Goal: Find specific page/section: Find specific page/section

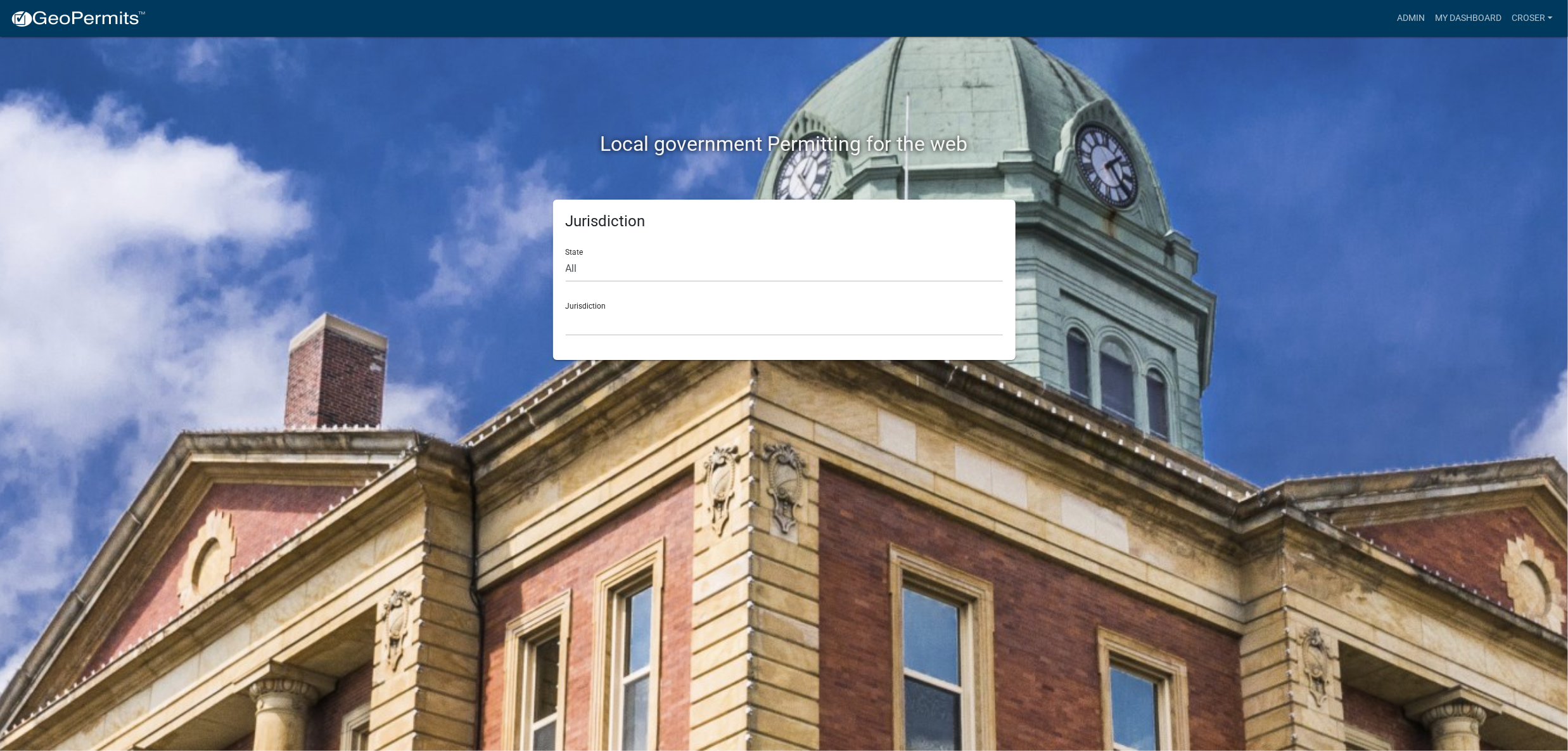
click at [1433, 1] on nav "more_horiz Admin My Dashboard croser Admin Account Logout" at bounding box center [784, 18] width 1568 height 37
click at [1436, 10] on link "My Dashboard" at bounding box center [1468, 18] width 76 height 24
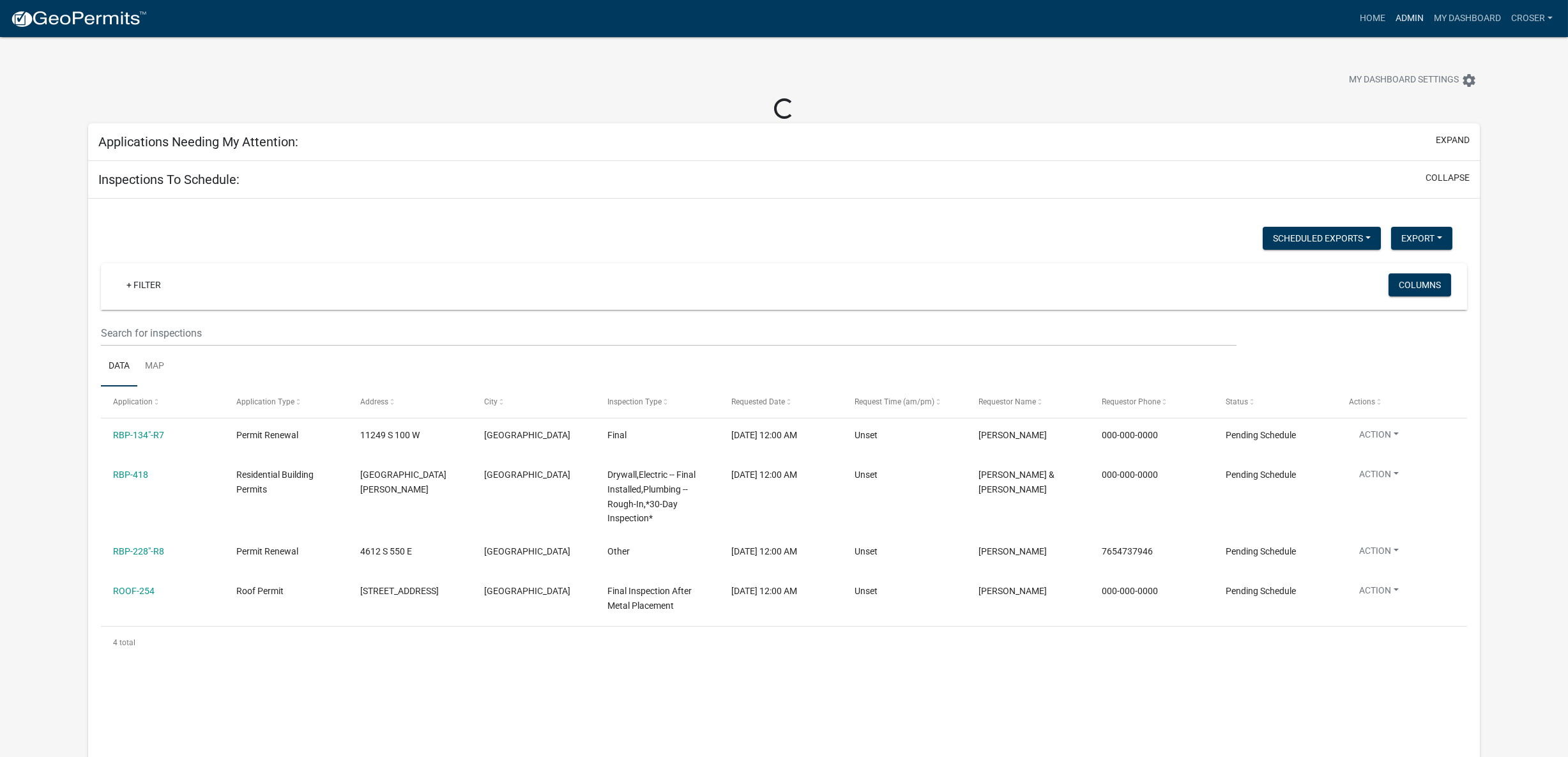
click at [1390, 12] on link "Admin" at bounding box center [1409, 18] width 38 height 24
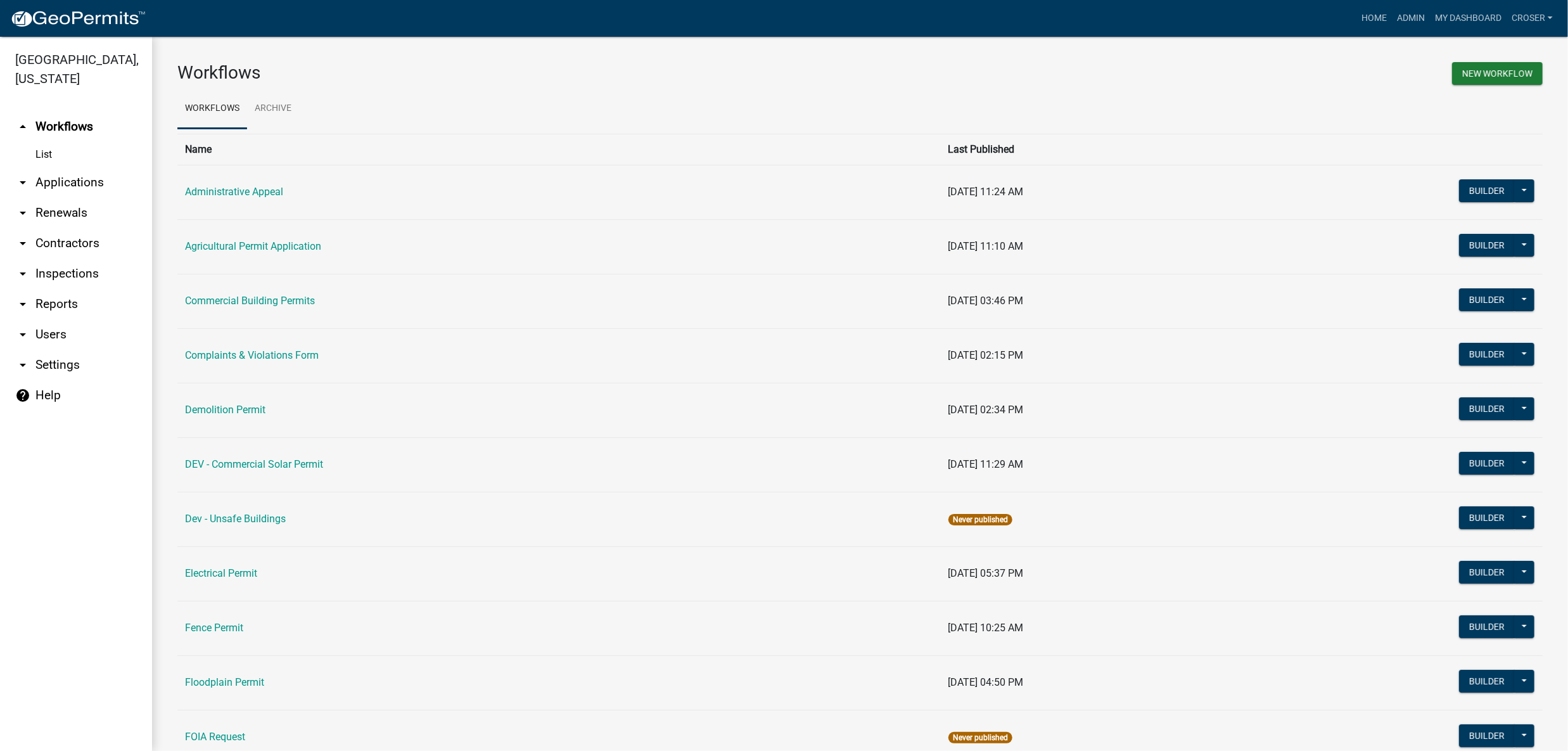
click at [115, 197] on link "arrow_drop_down Applications" at bounding box center [76, 182] width 152 height 30
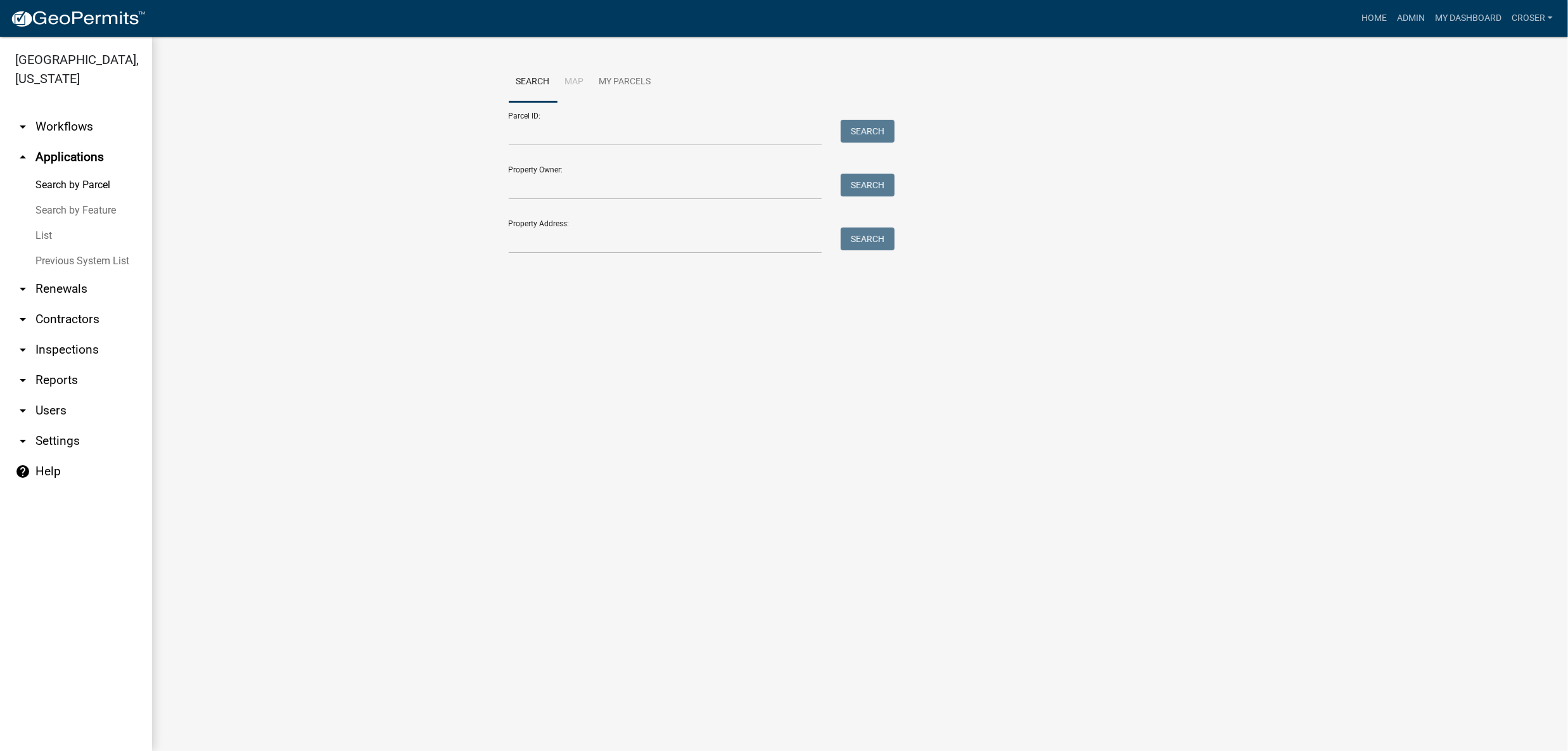
click at [54, 249] on link "List" at bounding box center [76, 236] width 152 height 25
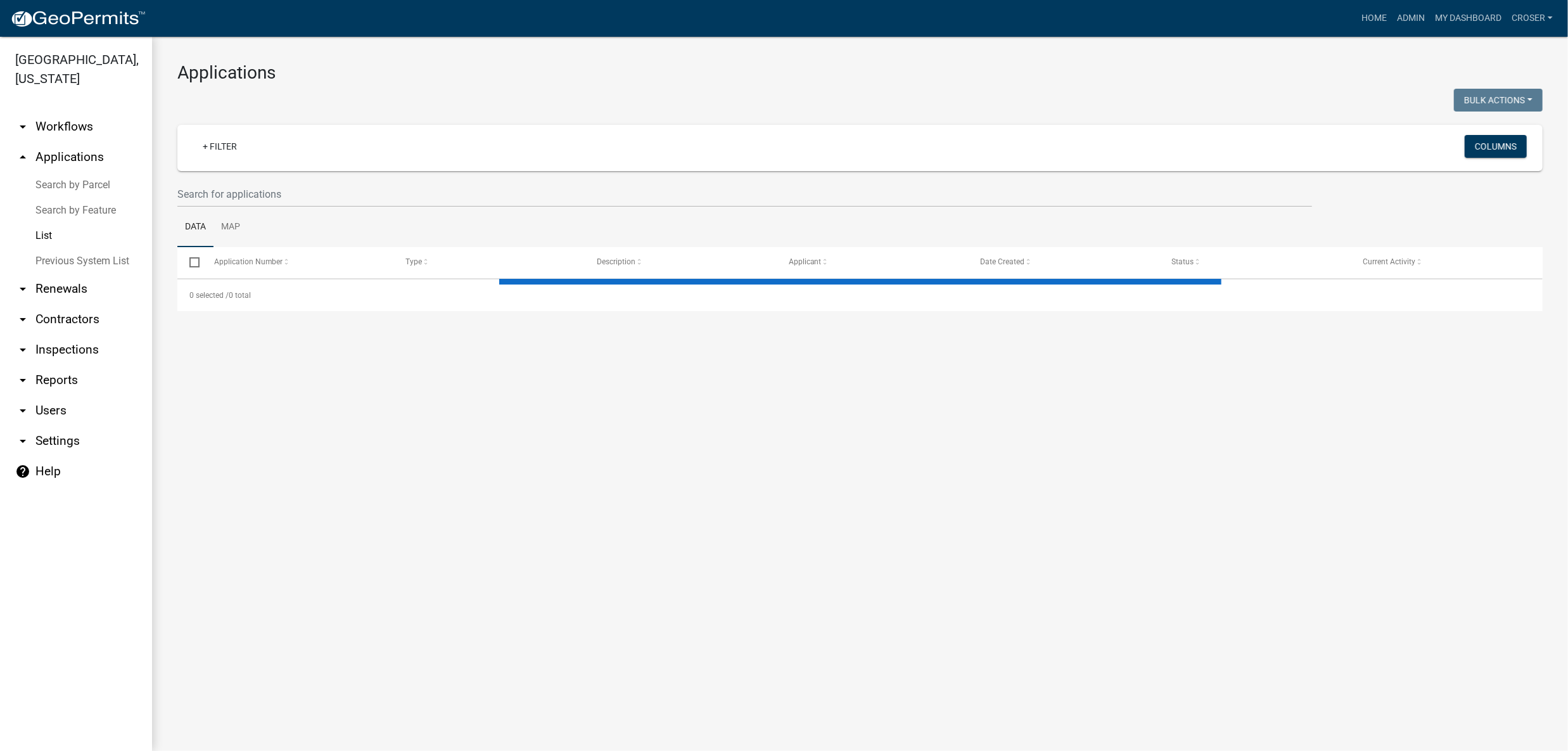
select select "3: 100"
